Goal: Task Accomplishment & Management: Complete application form

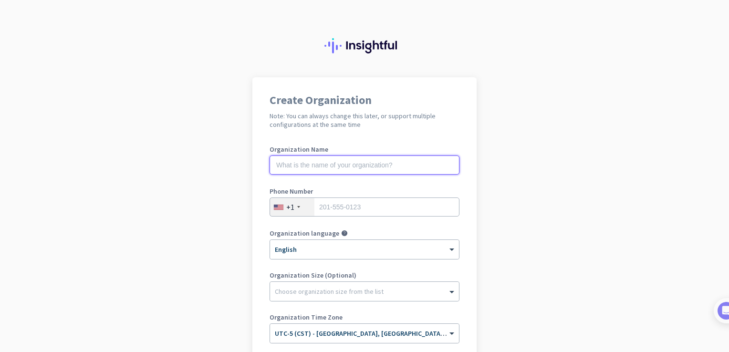
click at [379, 167] on input "text" at bounding box center [365, 165] width 190 height 19
click at [364, 167] on input "text" at bounding box center [365, 165] width 190 height 19
type input "Project Musen"
click at [351, 213] on input "tel" at bounding box center [365, 206] width 190 height 19
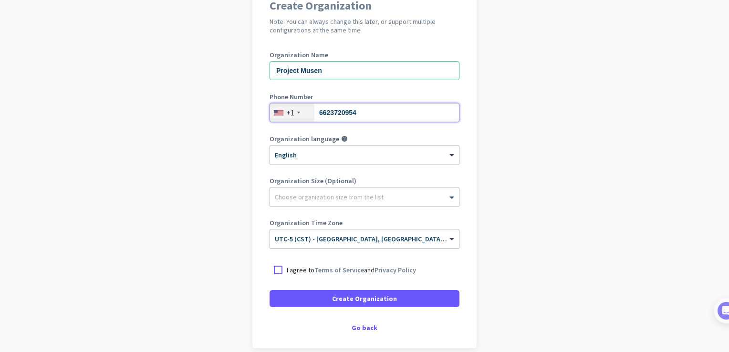
scroll to position [95, 0]
type input "6623720954"
click at [339, 199] on div "Choose organization size from the list" at bounding box center [329, 196] width 109 height 9
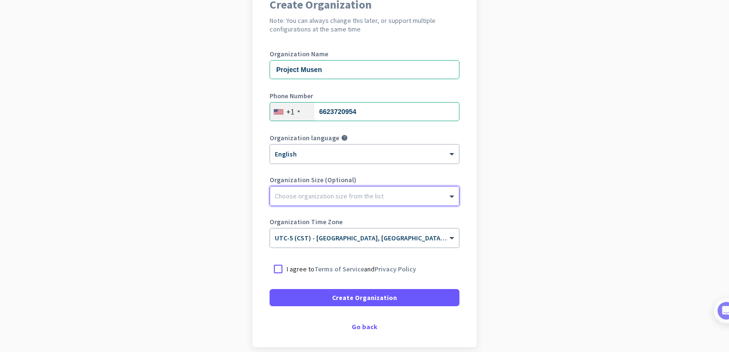
click at [366, 197] on div at bounding box center [364, 194] width 189 height 10
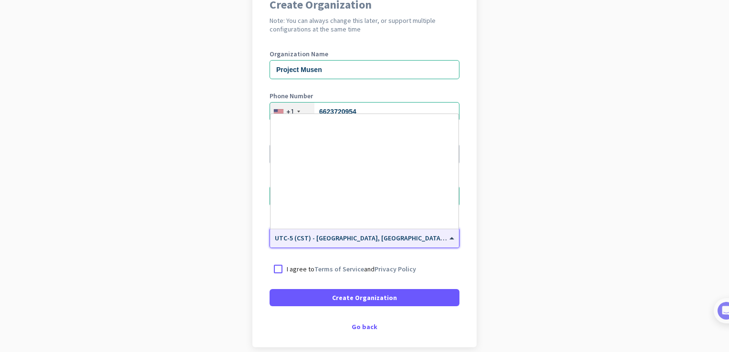
scroll to position [472, 0]
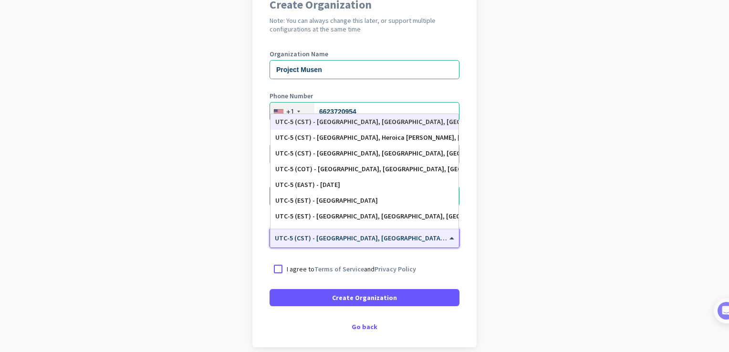
click at [339, 239] on span "UTC-5 (CST) - Chicago, Houston, San Antonio, Dallas" at bounding box center [424, 238] width 298 height 9
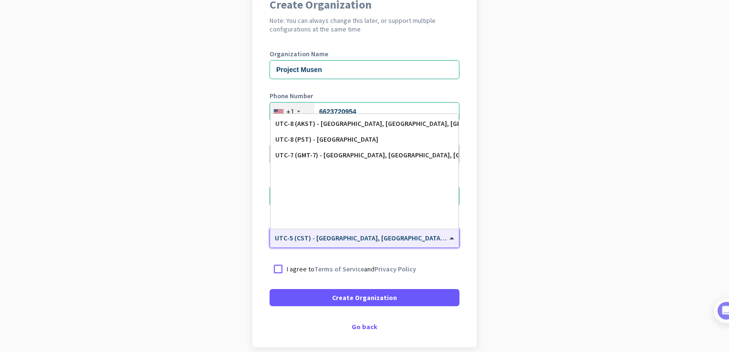
scroll to position [0, 0]
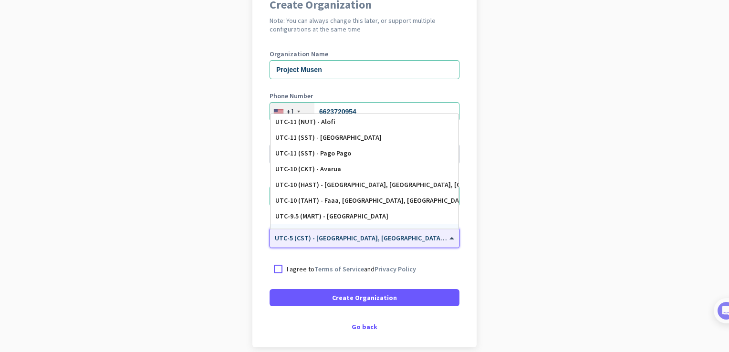
click at [357, 241] on span "UTC-5 (CST) - Chicago, Houston, San Antonio, Dallas" at bounding box center [424, 238] width 298 height 9
click at [353, 236] on input "text" at bounding box center [355, 234] width 160 height 7
click at [353, 237] on input "text" at bounding box center [355, 234] width 160 height 7
drag, startPoint x: 382, startPoint y: 243, endPoint x: 407, endPoint y: 242, distance: 25.3
click at [384, 243] on div "× UTC-5 (CST) - Chicago, Houston, San Antonio, Dallas" at bounding box center [364, 237] width 189 height 19
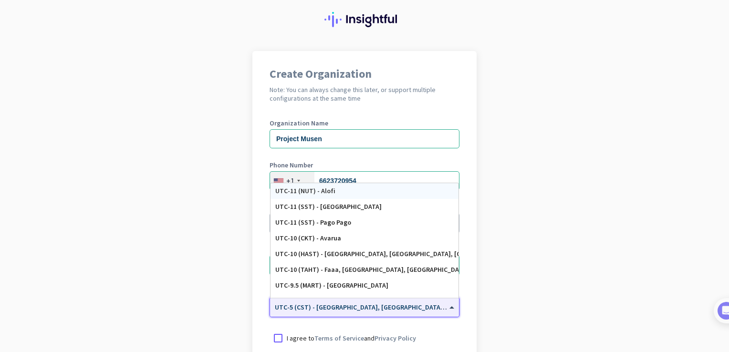
scroll to position [95, 0]
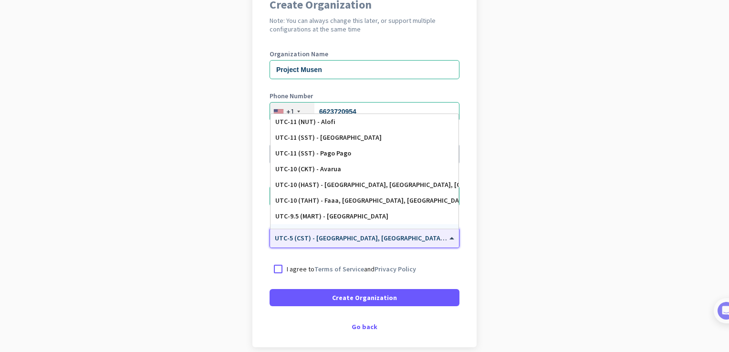
click at [343, 237] on input "text" at bounding box center [355, 234] width 160 height 7
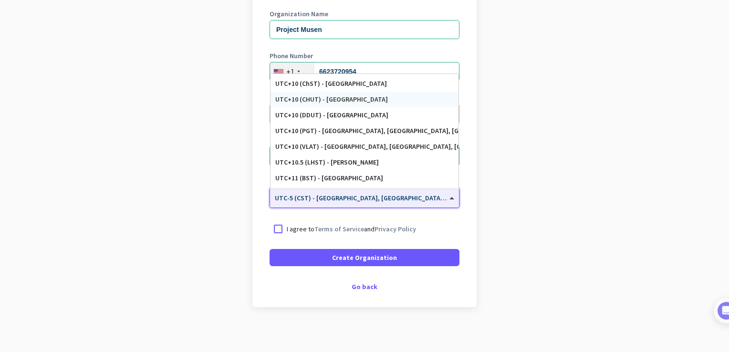
scroll to position [138, 0]
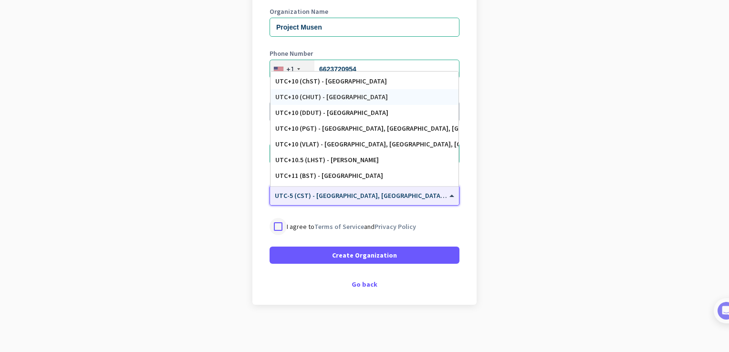
click at [277, 224] on div at bounding box center [278, 226] width 17 height 17
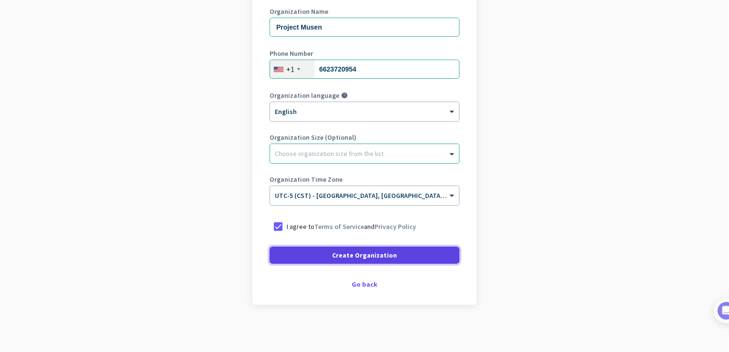
click at [348, 254] on span "Create Organization" at bounding box center [364, 255] width 65 height 10
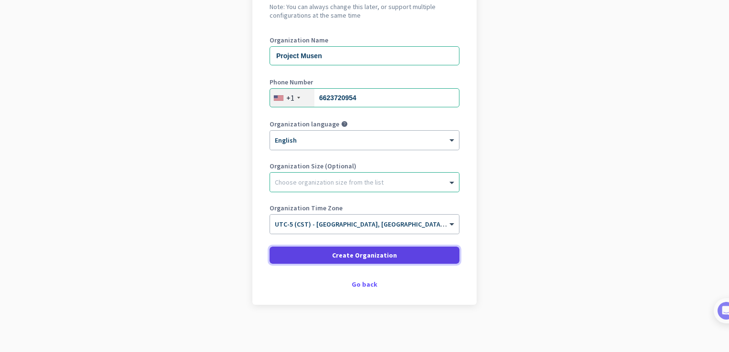
scroll to position [45, 0]
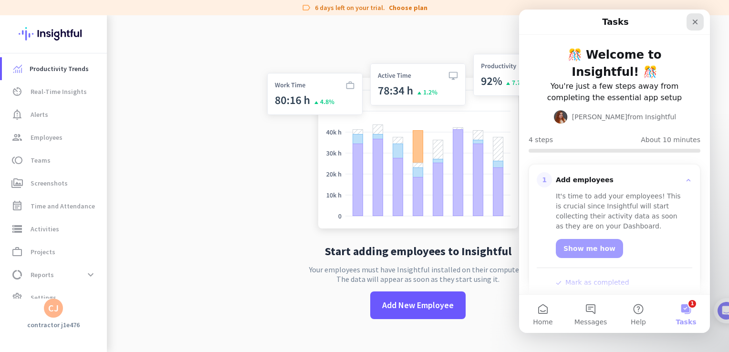
click at [690, 22] on div "Close" at bounding box center [694, 21] width 17 height 17
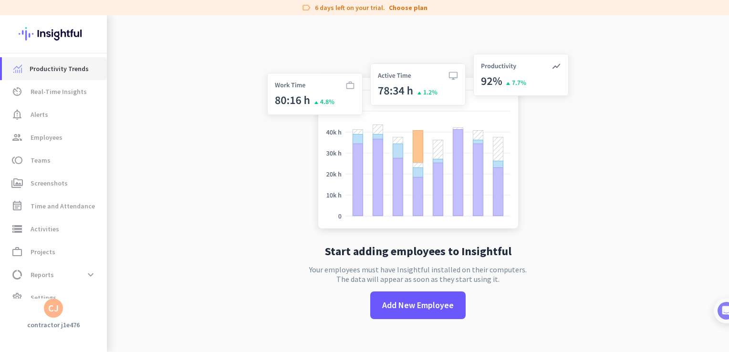
click at [73, 67] on span "Productivity Trends" at bounding box center [59, 68] width 59 height 11
click at [60, 91] on span "Real-Time Insights" at bounding box center [59, 91] width 56 height 11
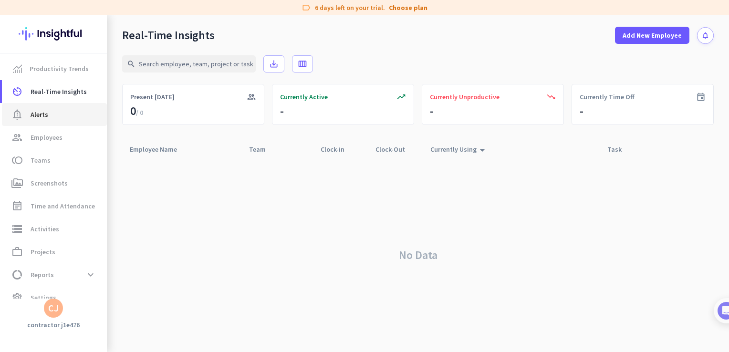
click at [44, 111] on span "Alerts" at bounding box center [40, 114] width 18 height 11
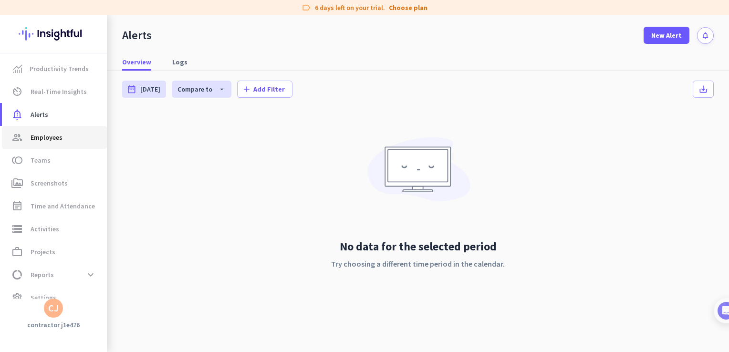
click at [37, 135] on span "Employees" at bounding box center [47, 137] width 32 height 11
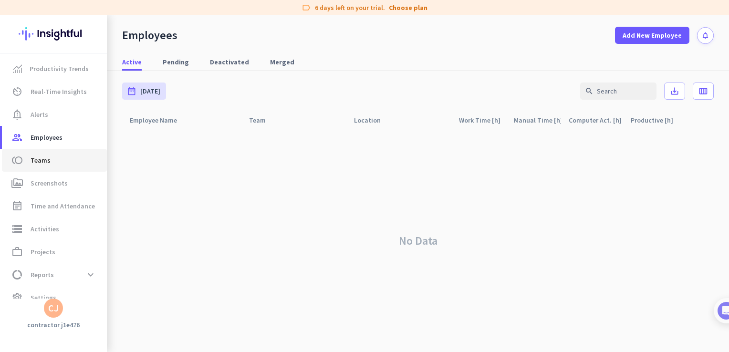
click at [30, 161] on span "toll Teams" at bounding box center [55, 160] width 90 height 11
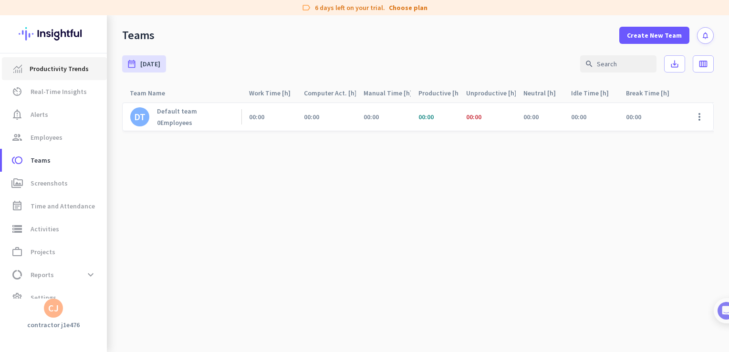
click at [67, 65] on span "Productivity Trends" at bounding box center [59, 68] width 59 height 11
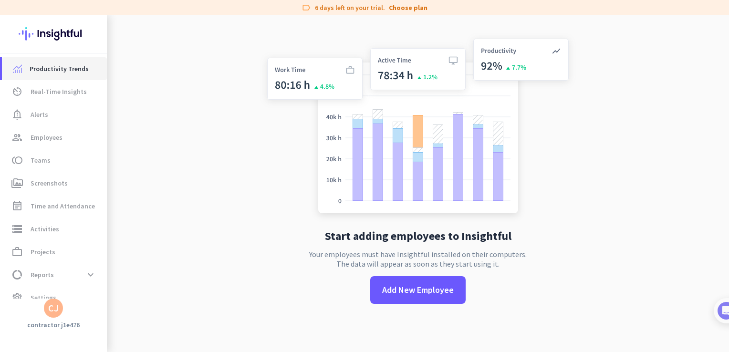
click at [78, 68] on span "Productivity Trends" at bounding box center [59, 68] width 59 height 11
click at [62, 82] on link "av_timer Real-Time Insights" at bounding box center [54, 91] width 105 height 23
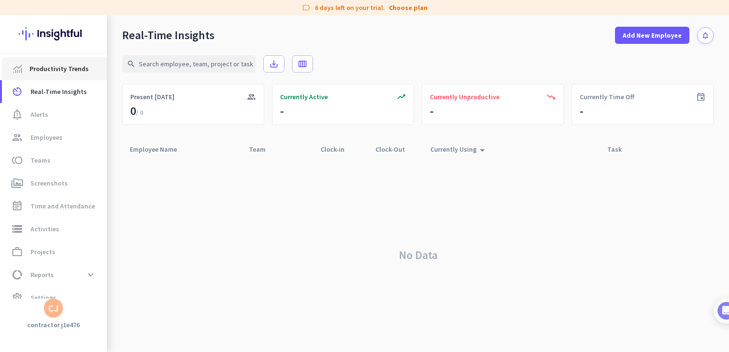
click at [59, 66] on span "Productivity Trends" at bounding box center [59, 68] width 59 height 11
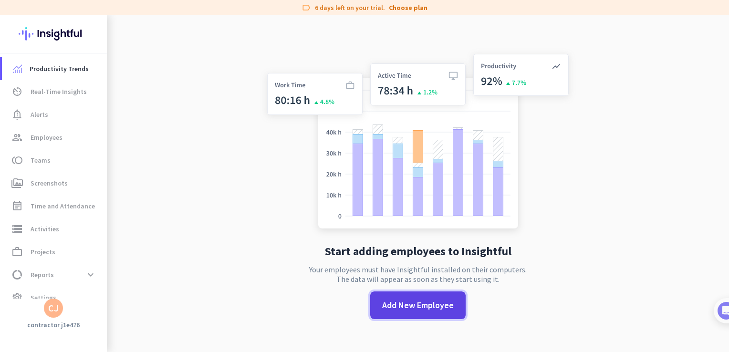
click at [398, 301] on span "Add New Employee" at bounding box center [418, 305] width 72 height 12
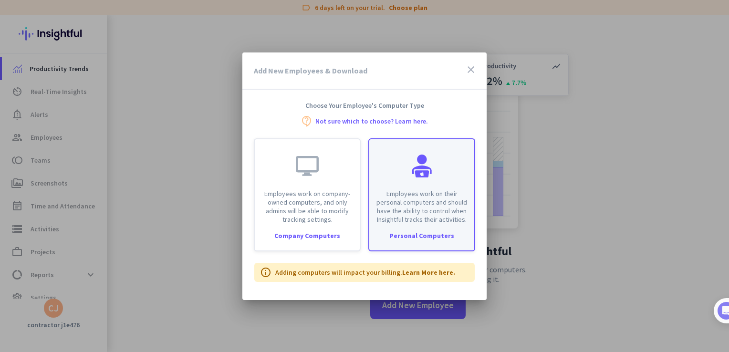
click at [397, 239] on div "Personal Computers" at bounding box center [421, 235] width 105 height 7
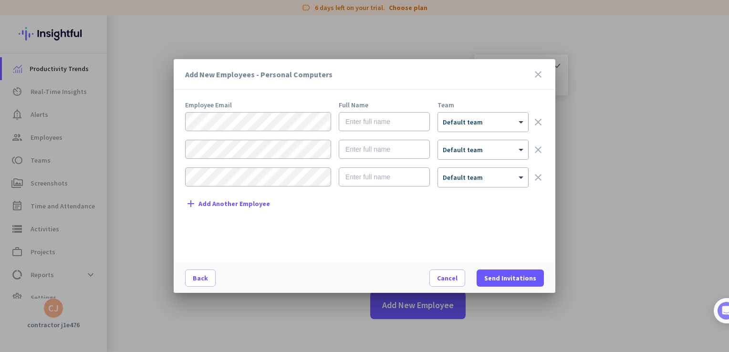
click at [543, 75] on icon "close" at bounding box center [537, 74] width 11 height 11
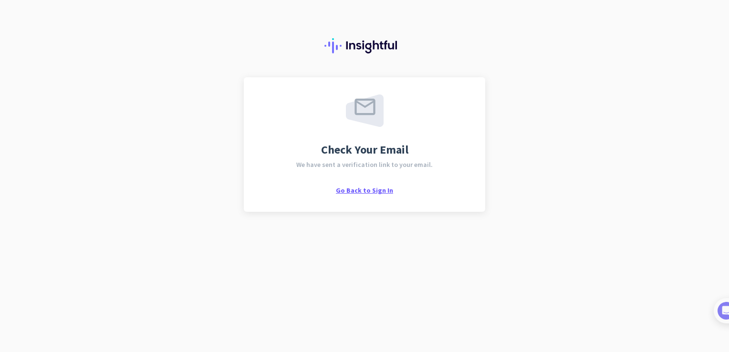
click at [359, 187] on span "Go Back to Sign In" at bounding box center [364, 190] width 57 height 9
click at [352, 191] on span "Go Back to Sign In" at bounding box center [364, 190] width 57 height 9
click at [348, 166] on span "We have sent a verification link to your email." at bounding box center [364, 164] width 136 height 7
click at [405, 166] on span "We have sent a verification link to your email." at bounding box center [364, 164] width 136 height 7
drag, startPoint x: 421, startPoint y: 163, endPoint x: 448, endPoint y: 154, distance: 29.3
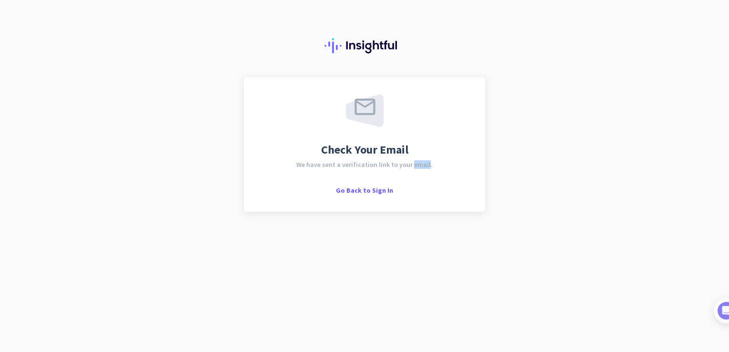
click at [448, 154] on div "Check Your Email We have sent a verification link to your email. Go Back to Sig…" at bounding box center [364, 144] width 207 height 100
click at [355, 189] on span "Go Back to Sign In" at bounding box center [364, 190] width 57 height 9
